Goal: Transaction & Acquisition: Book appointment/travel/reservation

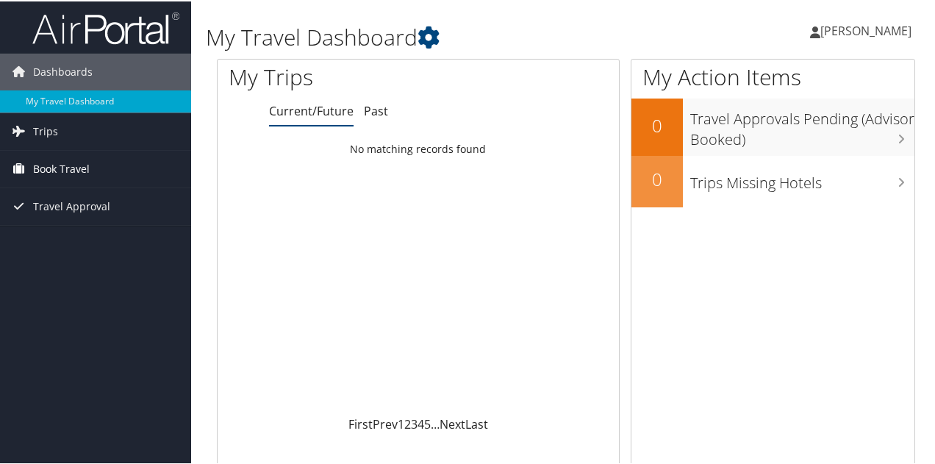
click at [68, 162] on span "Book Travel" at bounding box center [61, 167] width 57 height 37
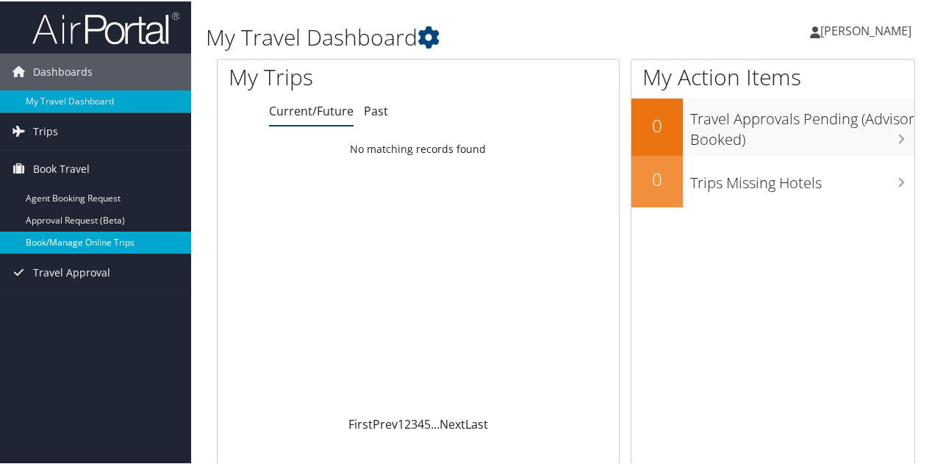
click at [101, 246] on link "Book/Manage Online Trips" at bounding box center [95, 241] width 191 height 22
